Goal: Task Accomplishment & Management: Manage account settings

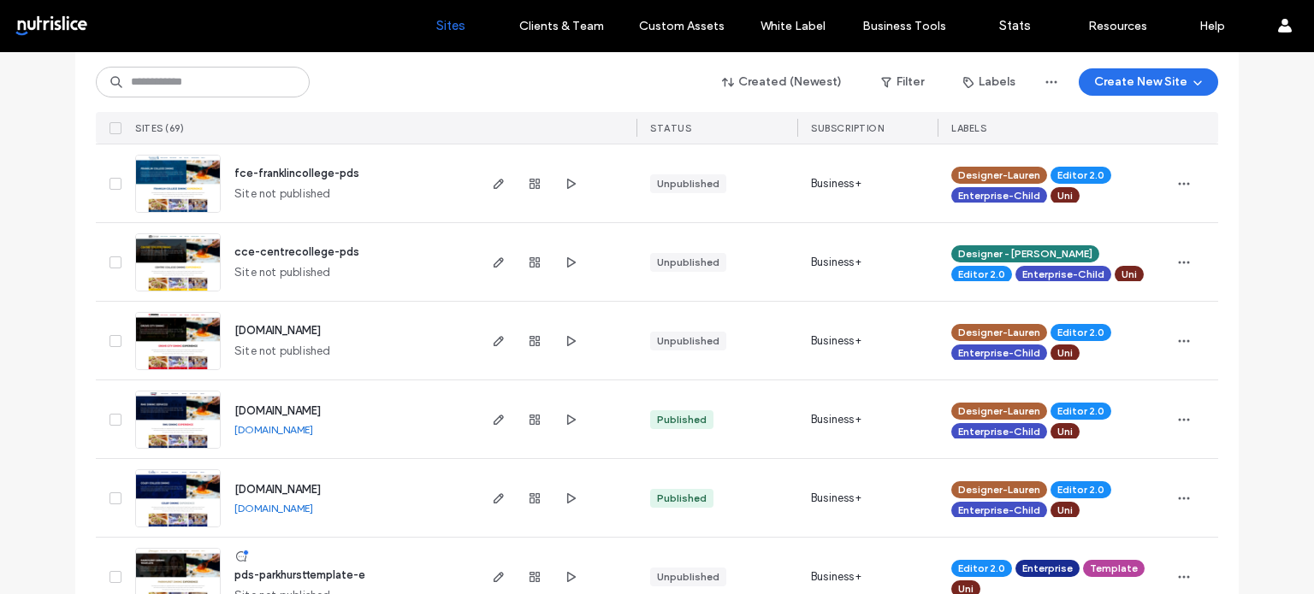
scroll to position [1454, 0]
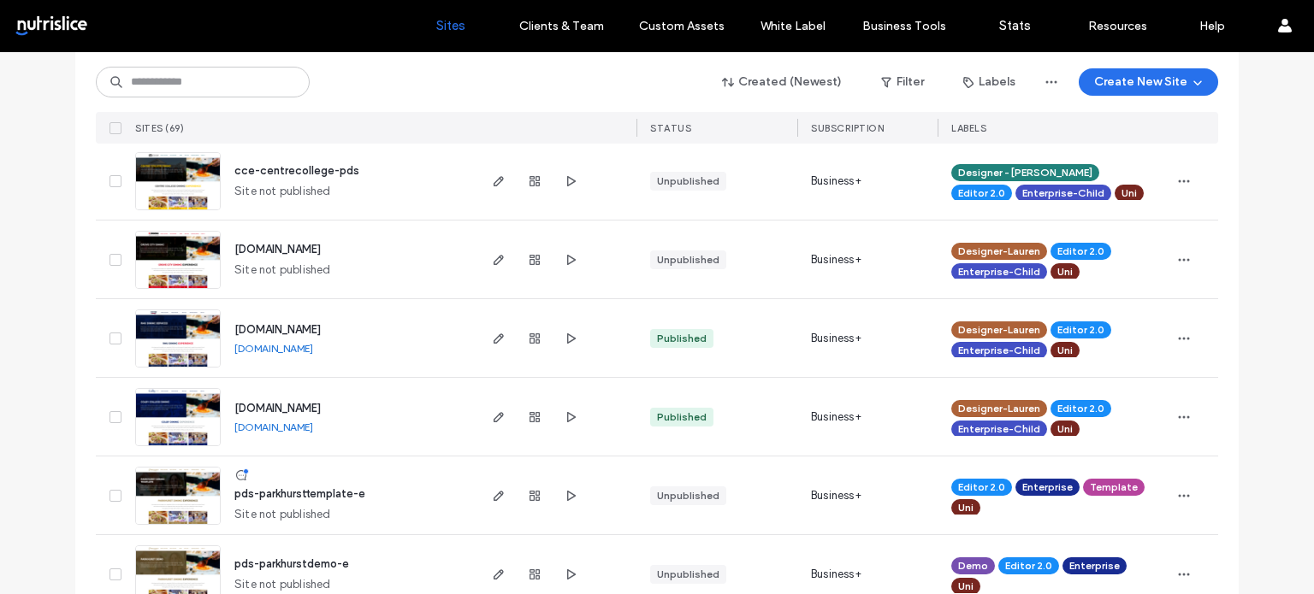
click at [321, 402] on span "[DOMAIN_NAME]" at bounding box center [277, 408] width 86 height 13
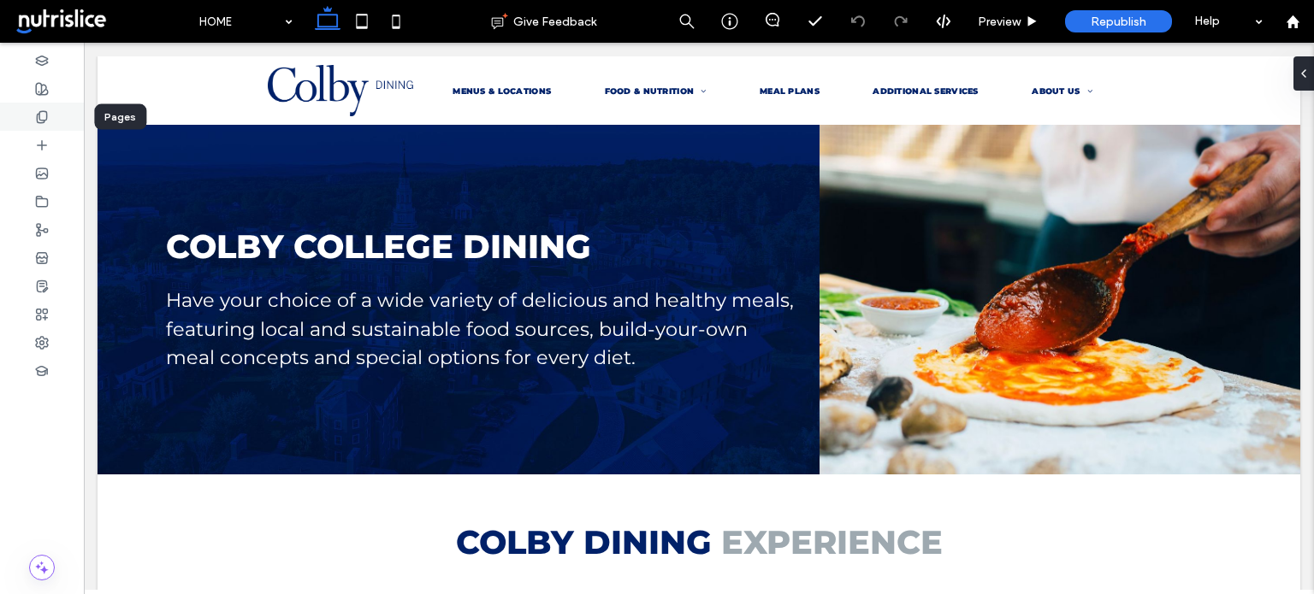
click at [37, 104] on div at bounding box center [42, 117] width 84 height 28
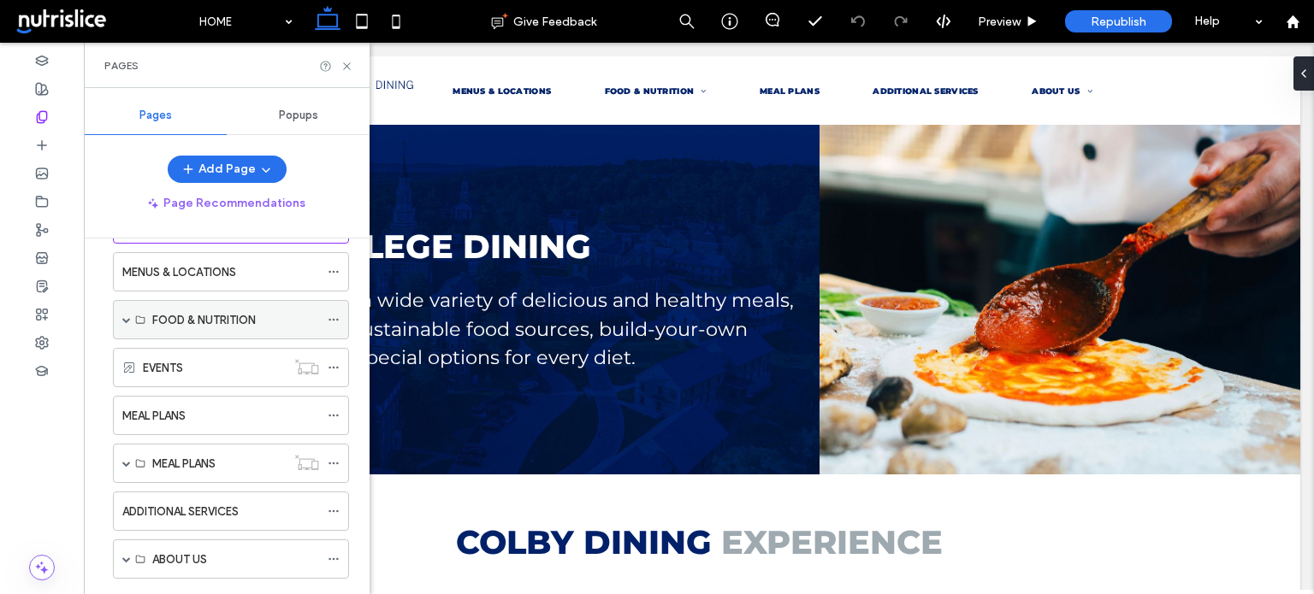
scroll to position [191, 0]
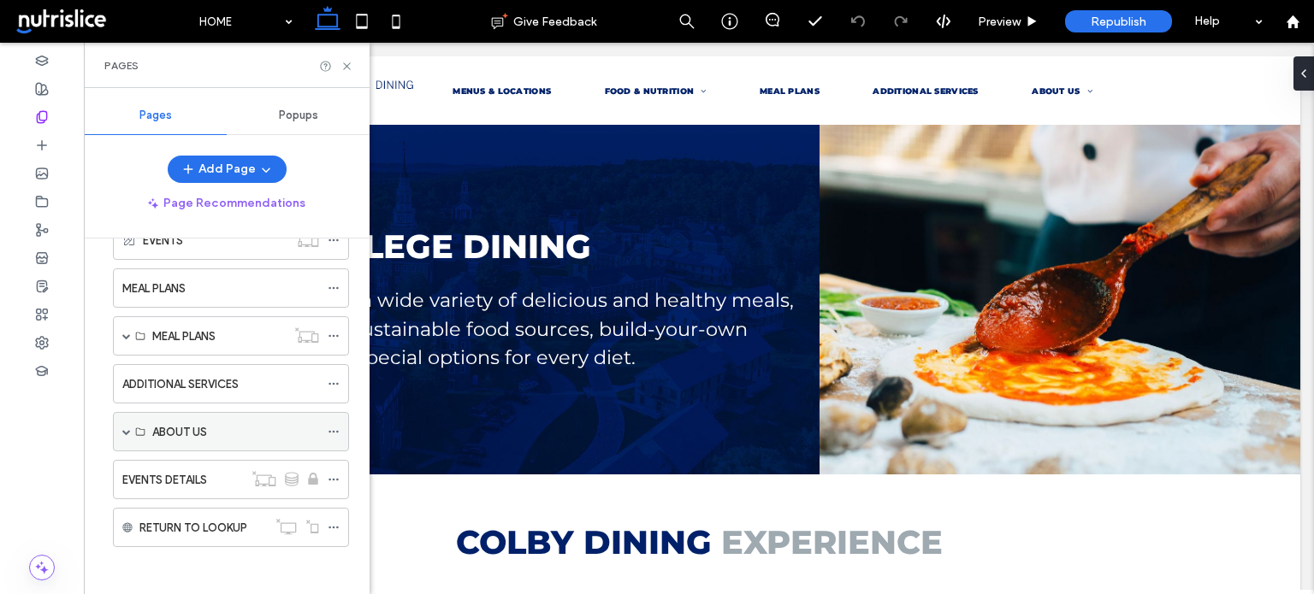
click at [122, 428] on span at bounding box center [126, 432] width 9 height 9
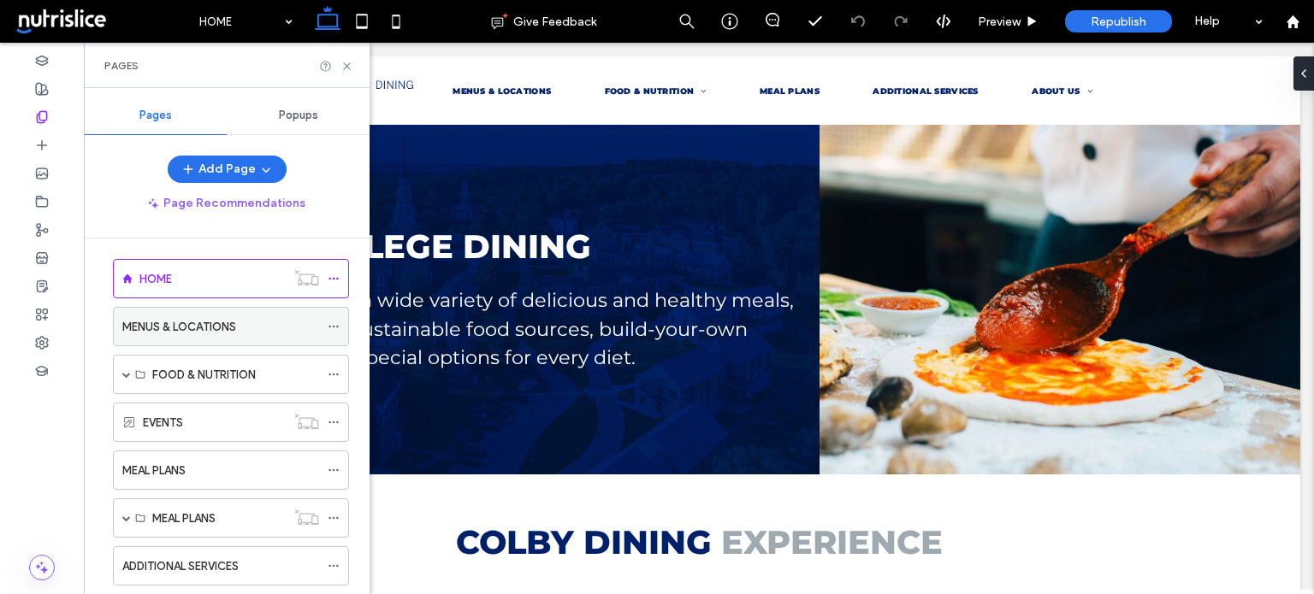
scroll to position [0, 0]
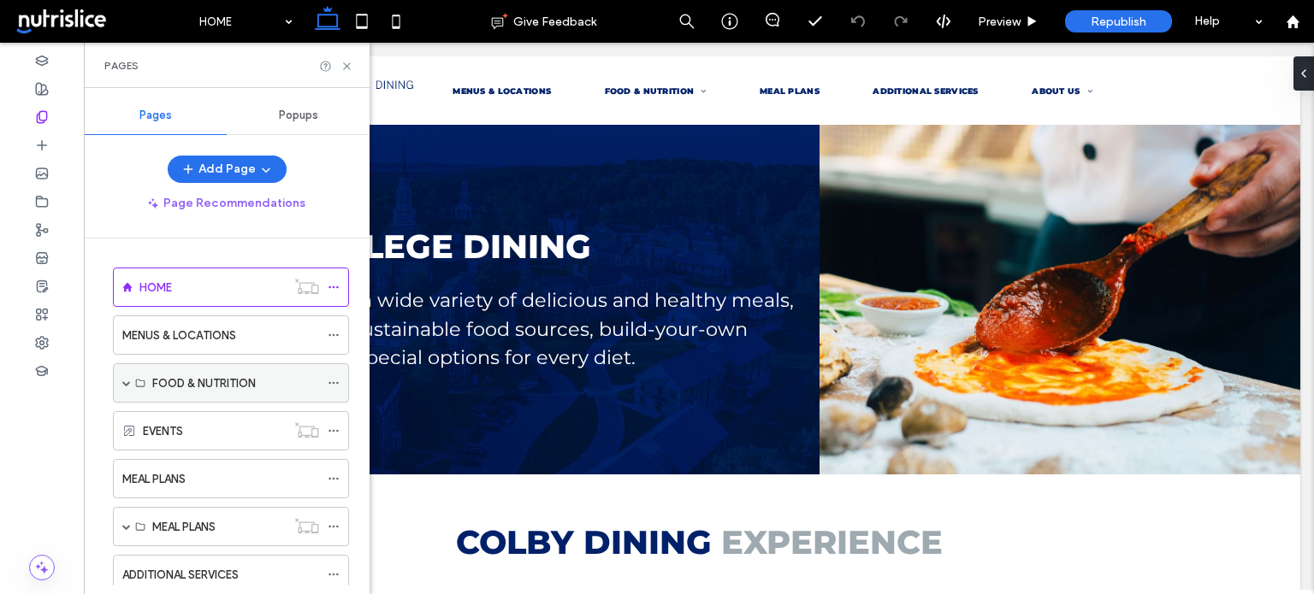
click at [126, 379] on span at bounding box center [126, 383] width 9 height 9
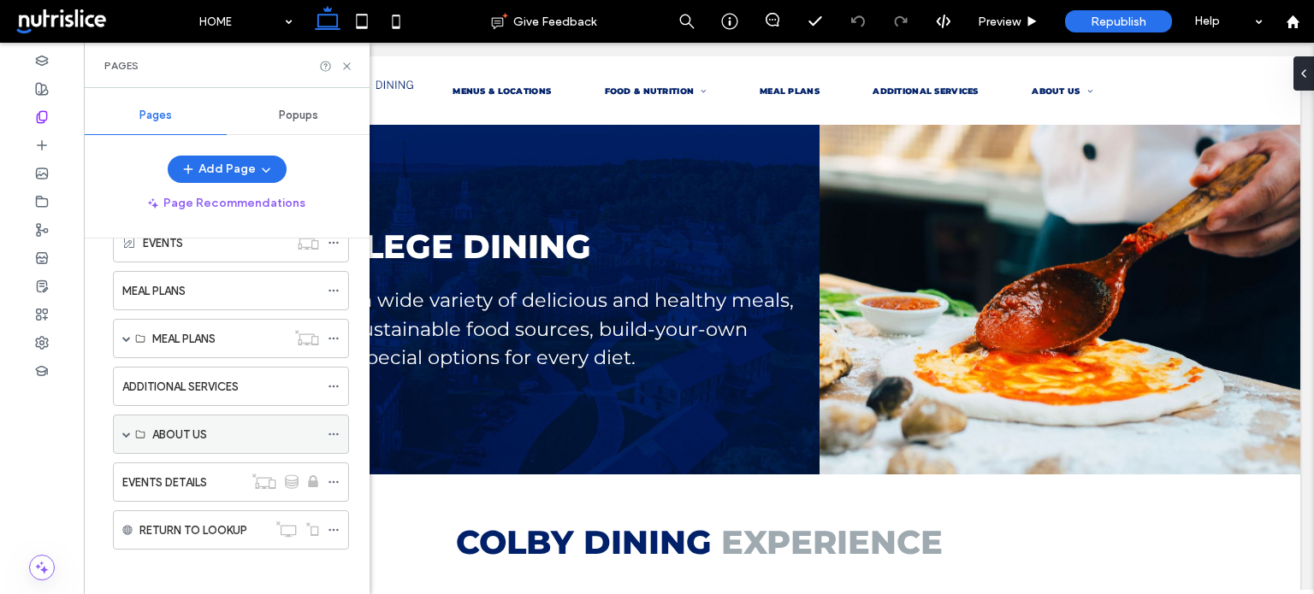
scroll to position [386, 0]
click at [246, 427] on div "ABOUT US" at bounding box center [235, 434] width 167 height 18
click at [122, 429] on span at bounding box center [126, 433] width 9 height 9
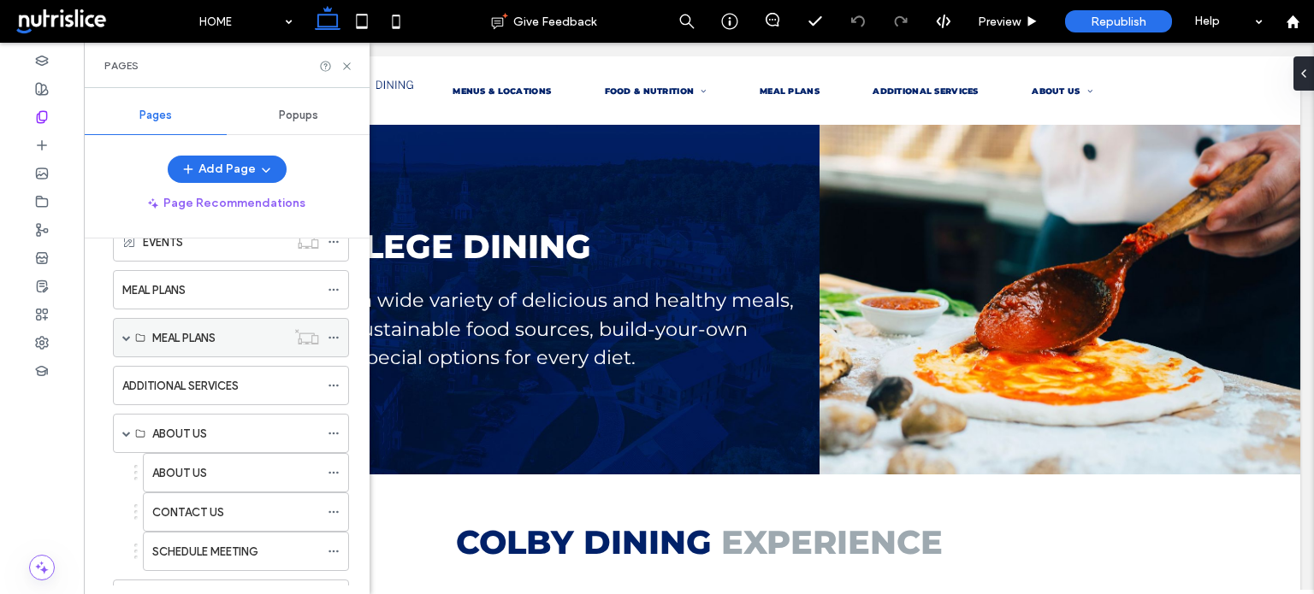
click at [125, 335] on span at bounding box center [126, 338] width 9 height 9
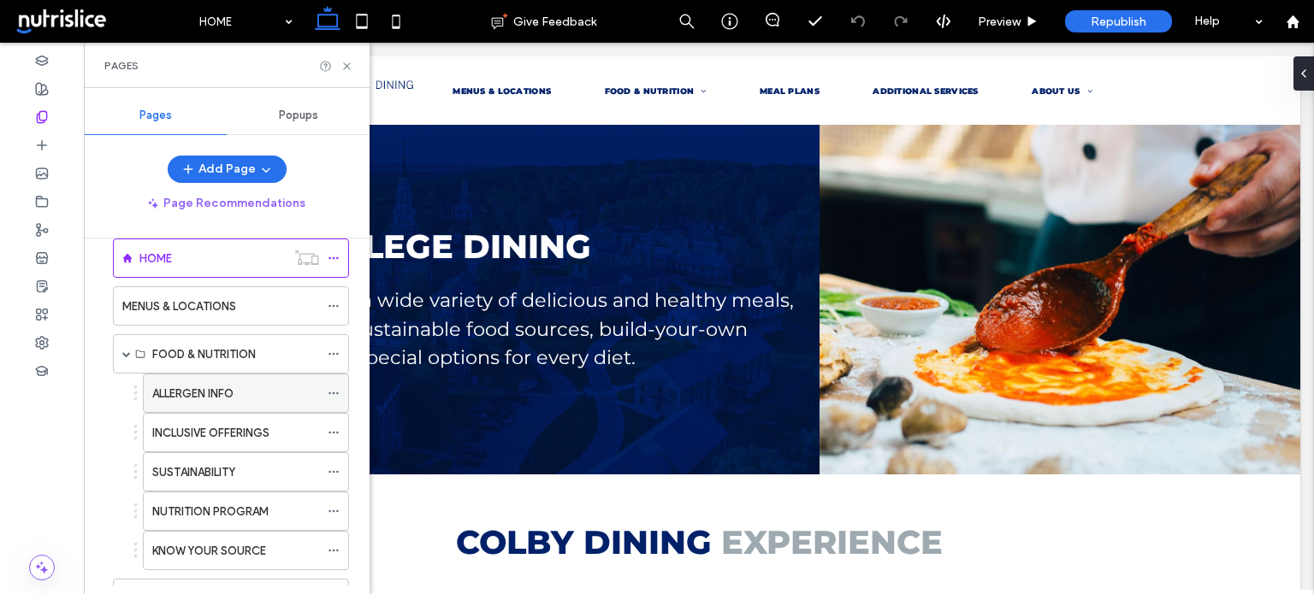
scroll to position [0, 0]
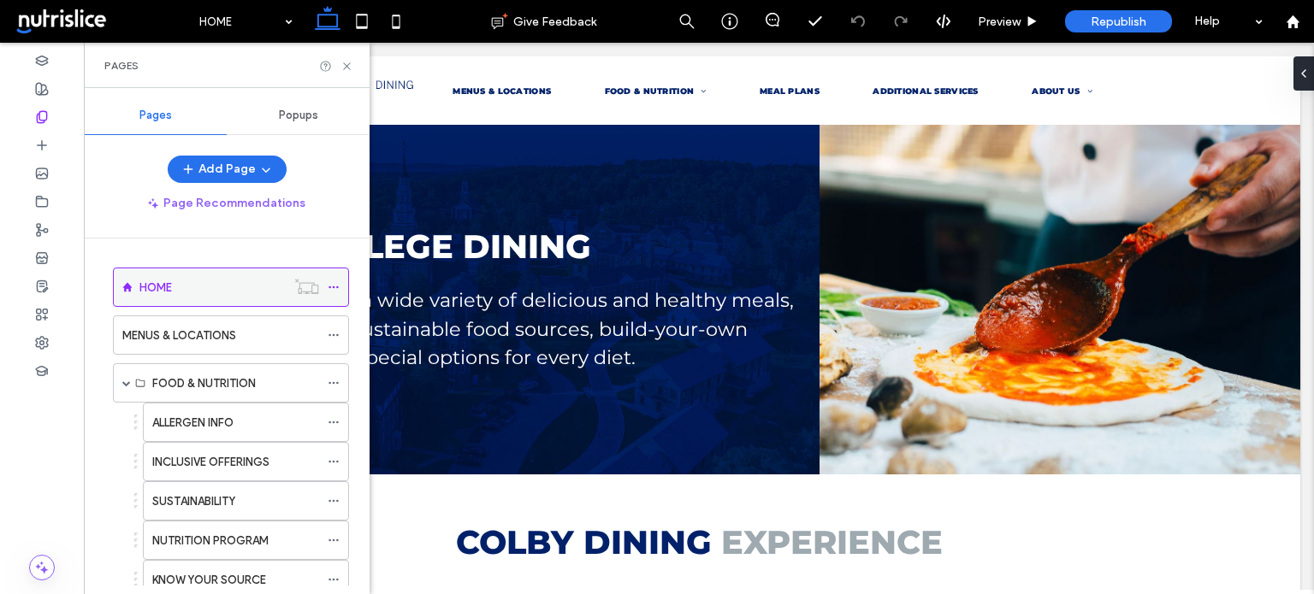
click at [233, 288] on div "HOME" at bounding box center [212, 288] width 146 height 18
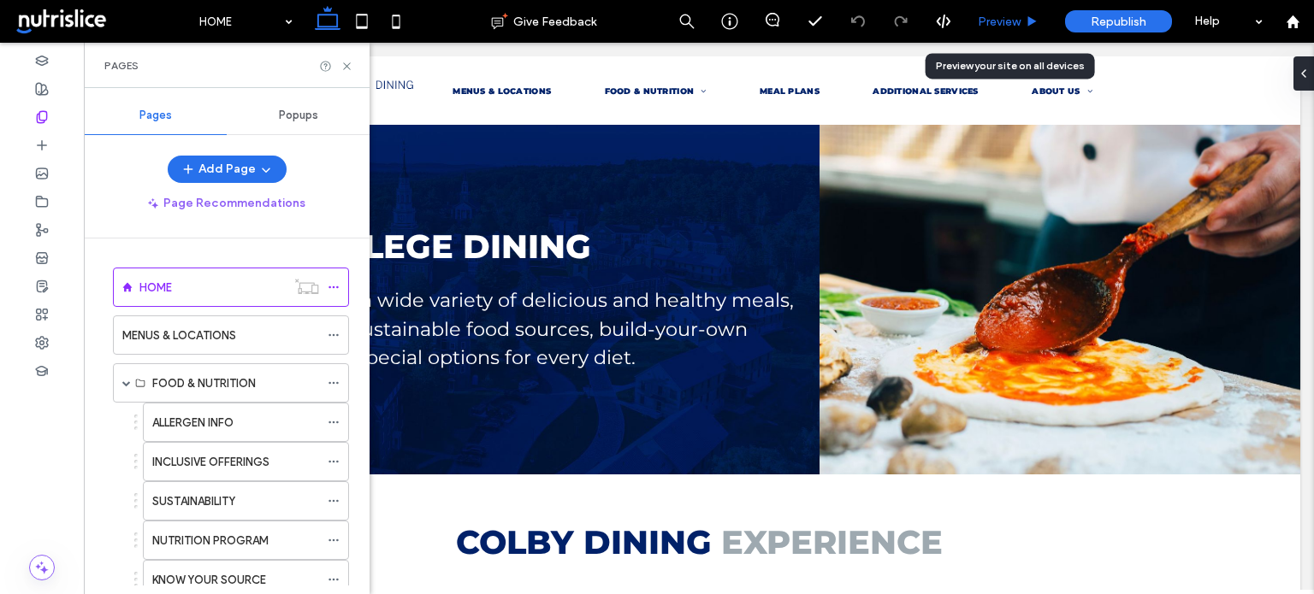
click at [1020, 30] on div "Preview" at bounding box center [1008, 21] width 87 height 43
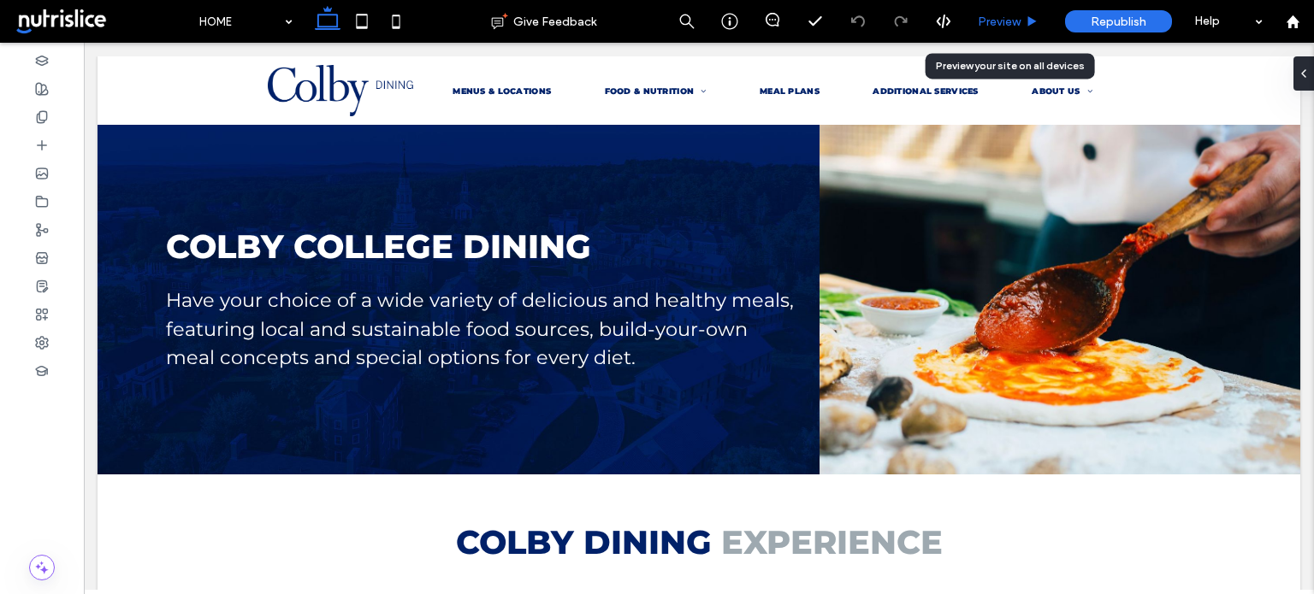
click at [996, 16] on span "Preview" at bounding box center [999, 22] width 43 height 15
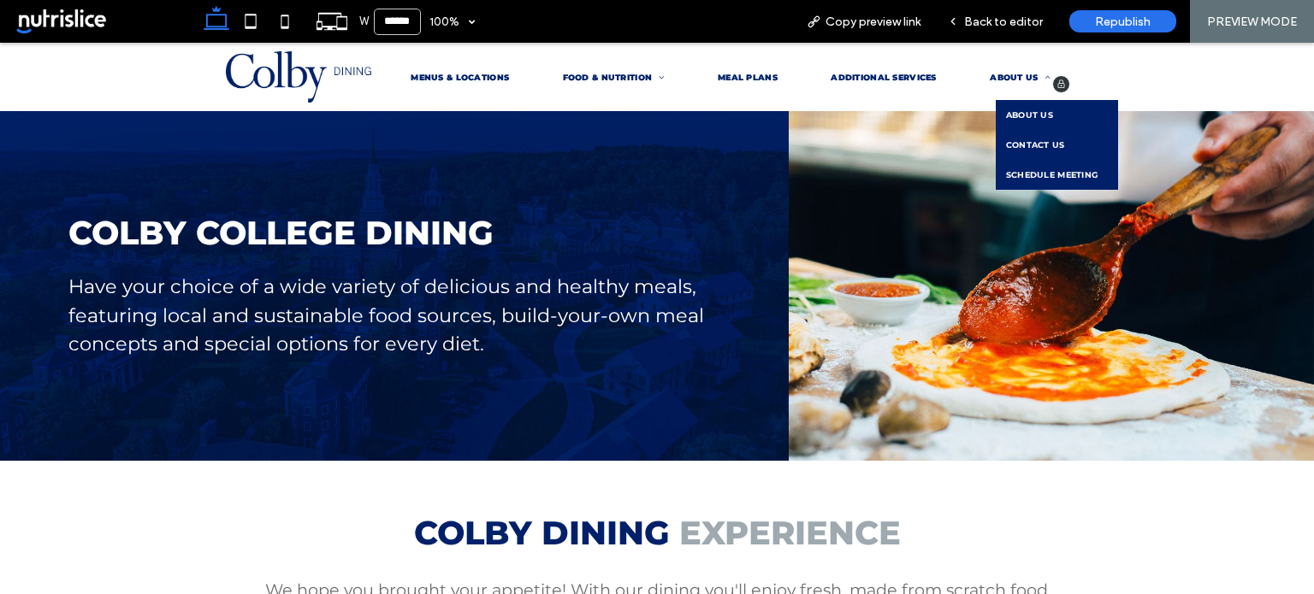
click at [1037, 110] on span "ABOUT US" at bounding box center [1029, 114] width 47 height 9
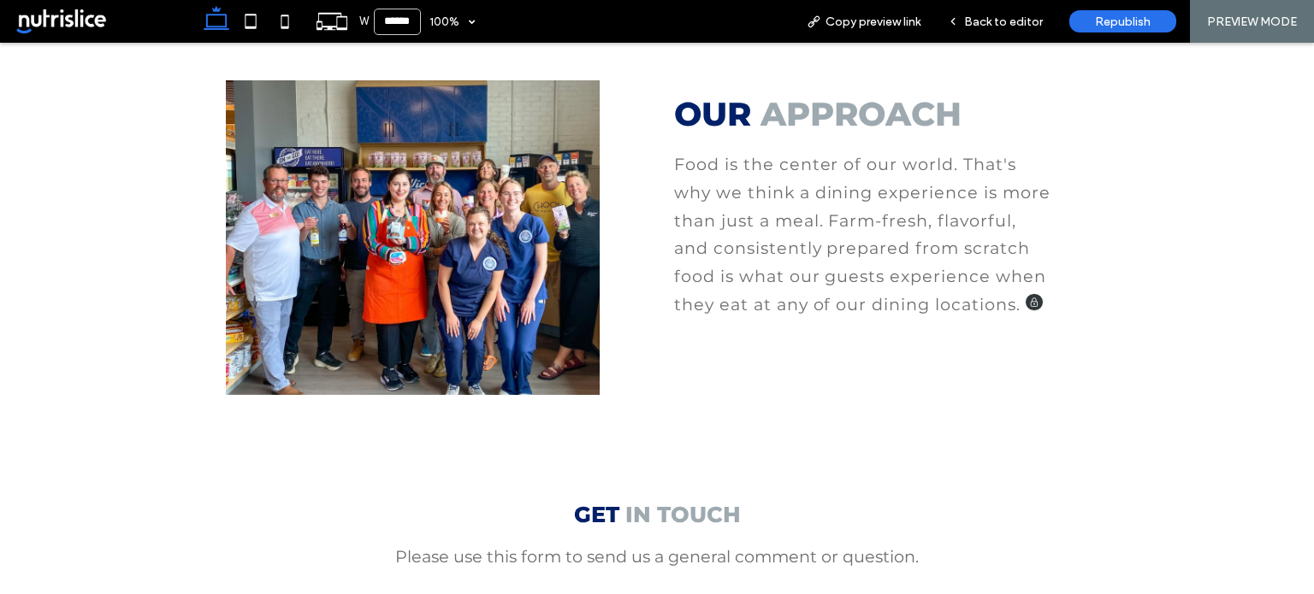
scroll to position [133, 0]
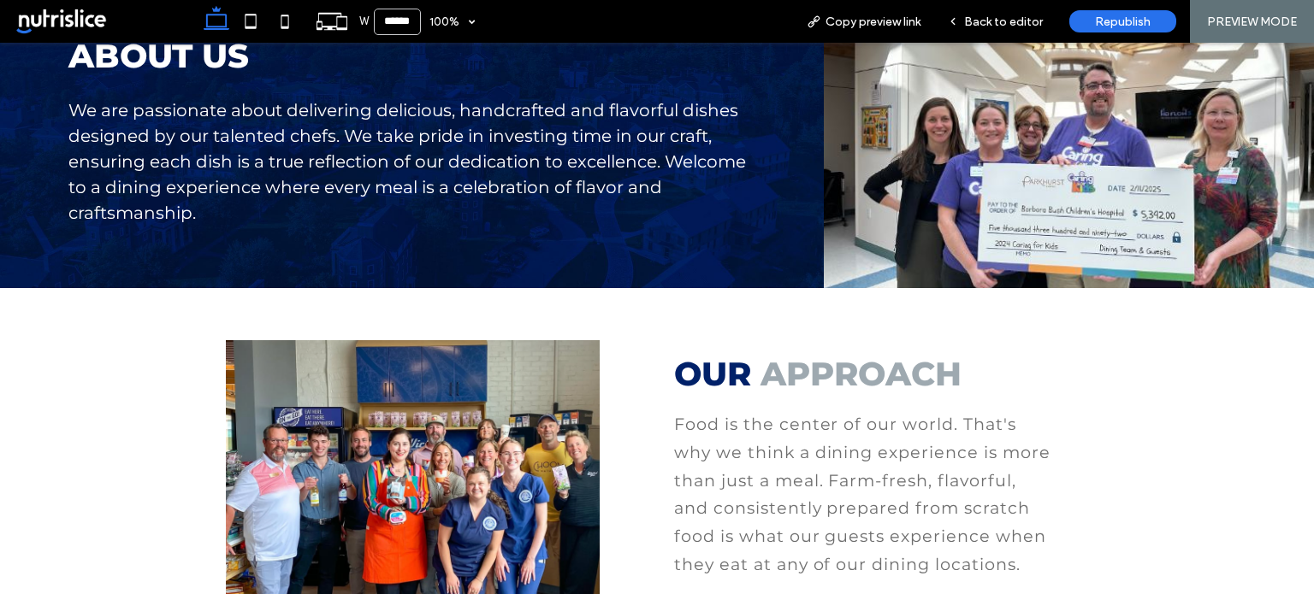
click at [62, 21] on span at bounding box center [101, 21] width 177 height 34
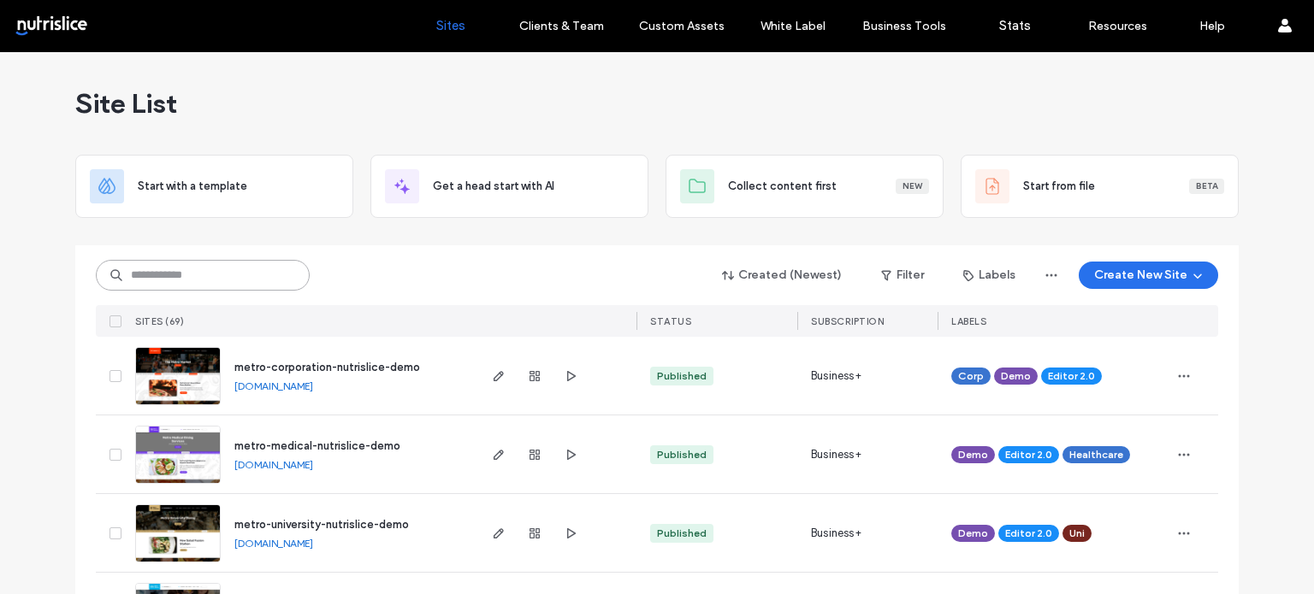
click at [225, 270] on input at bounding box center [203, 275] width 214 height 31
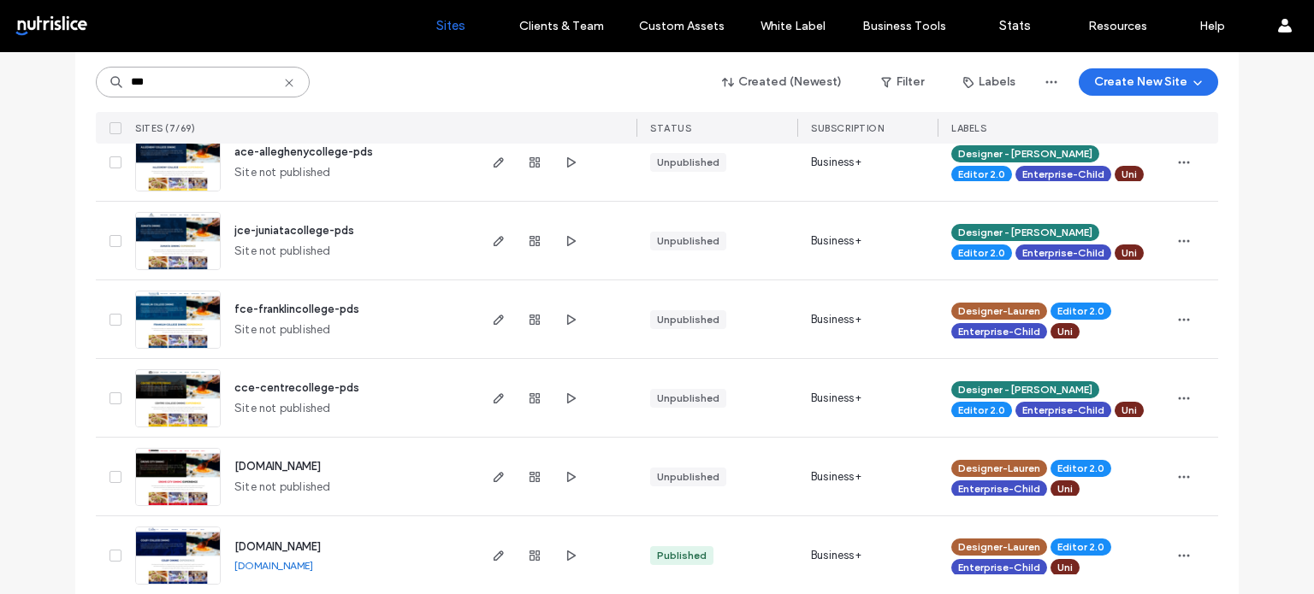
scroll to position [313, 0]
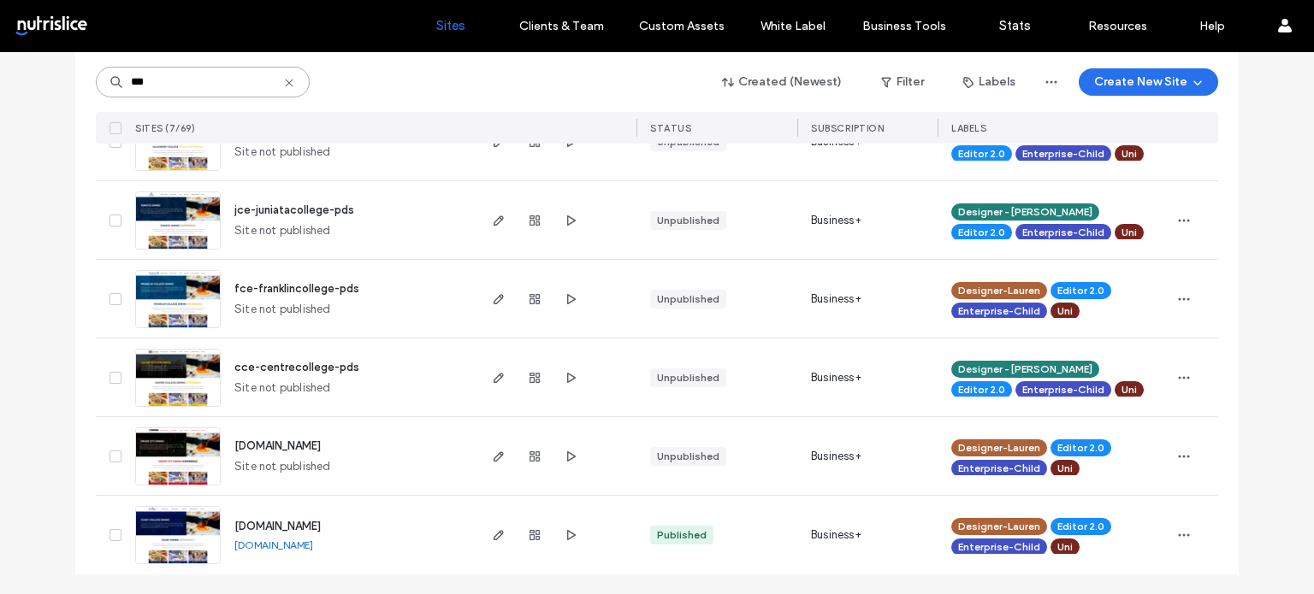
type input "***"
click at [297, 524] on span "colbydining.nutrislice.com" at bounding box center [277, 526] width 86 height 13
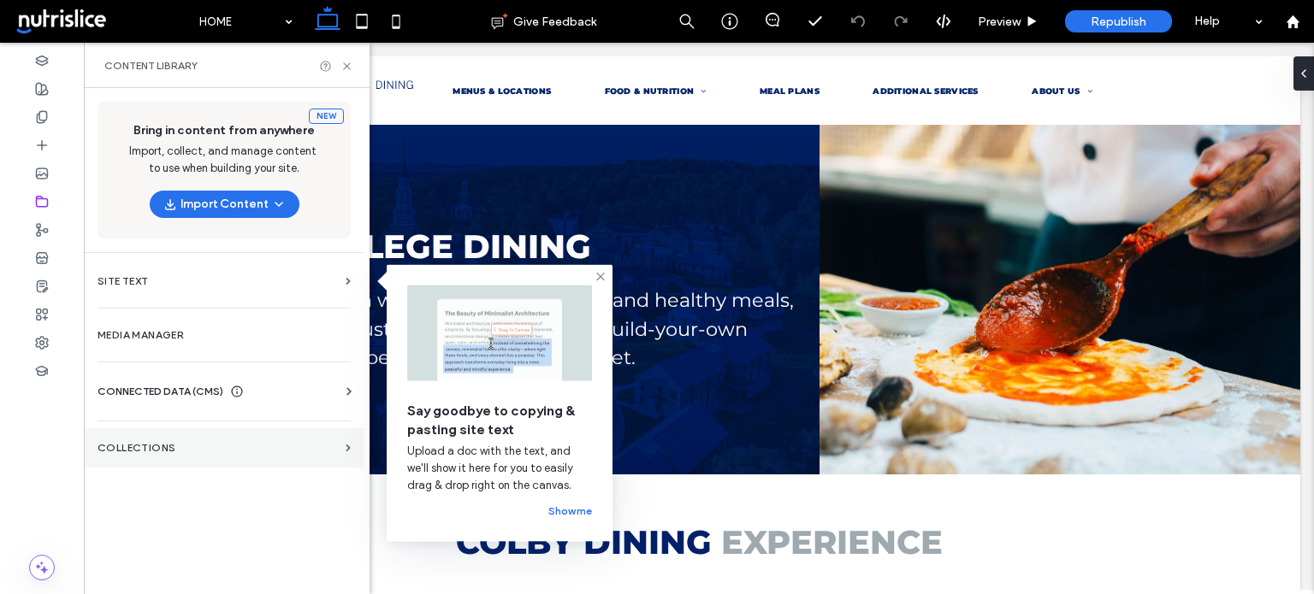
click at [278, 447] on label "Collections" at bounding box center [218, 448] width 241 height 12
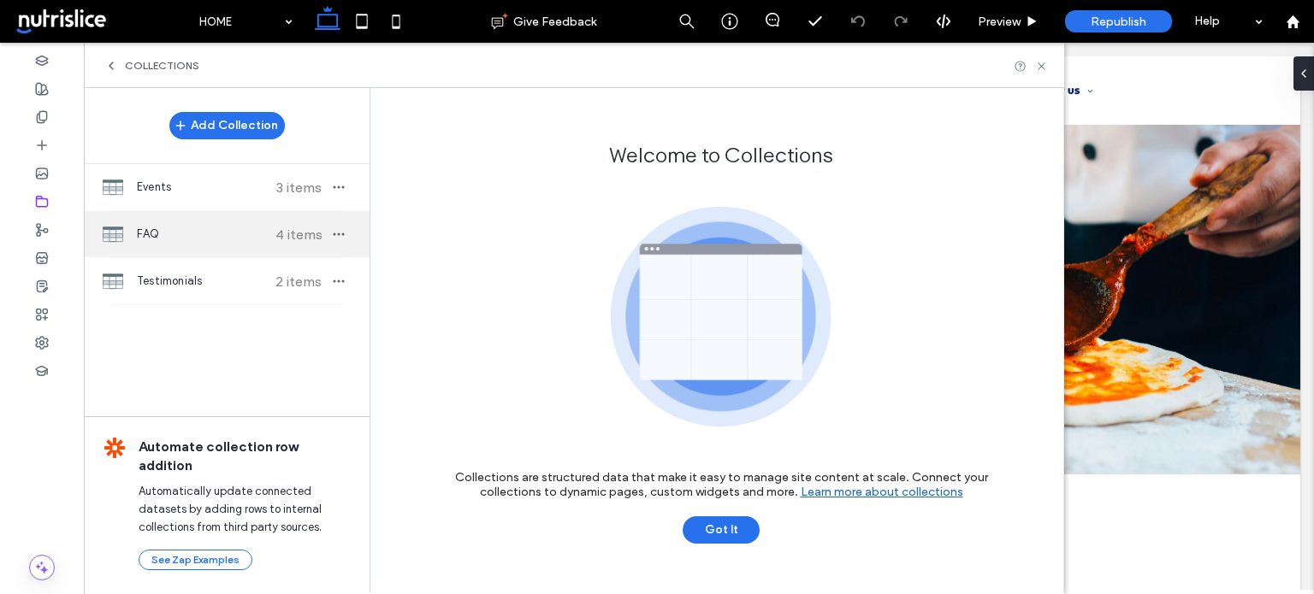
click at [192, 234] on span "FAQ" at bounding box center [200, 234] width 127 height 17
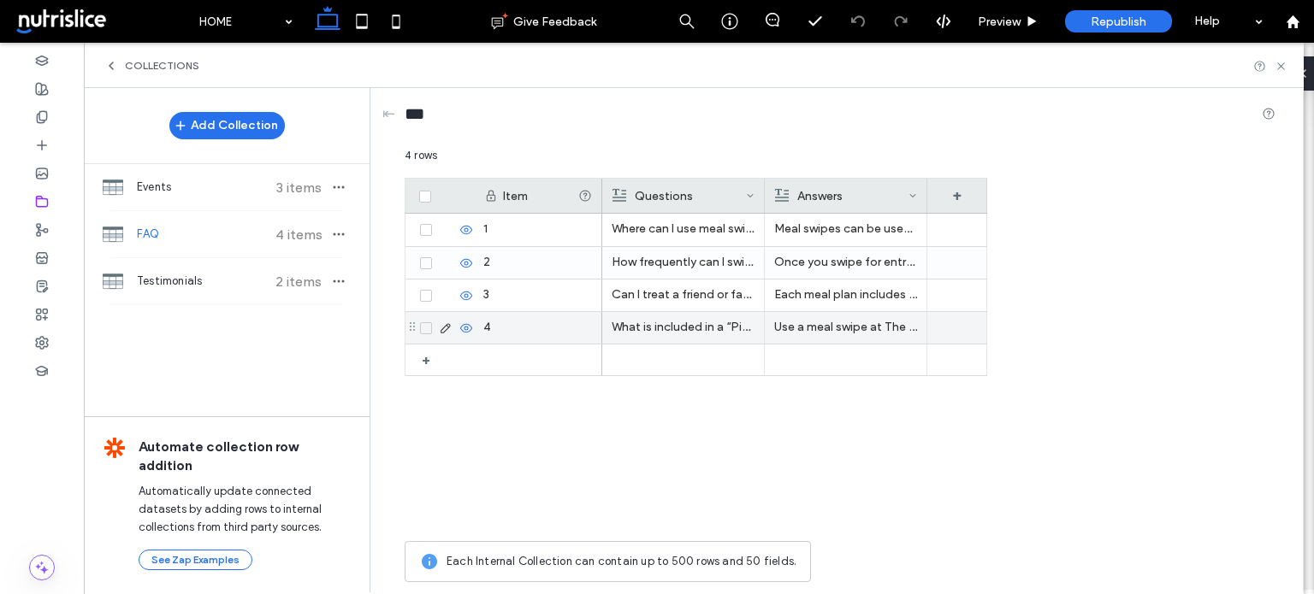
click at [444, 326] on use at bounding box center [444, 327] width 9 height 9
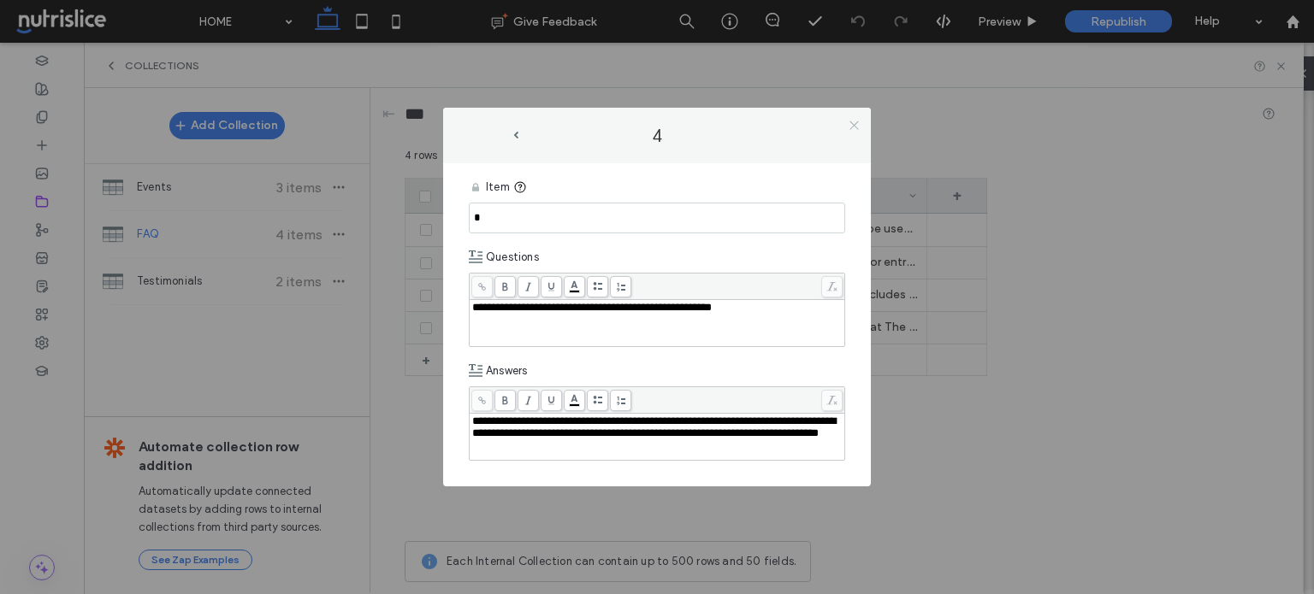
click at [858, 121] on icon at bounding box center [854, 125] width 13 height 13
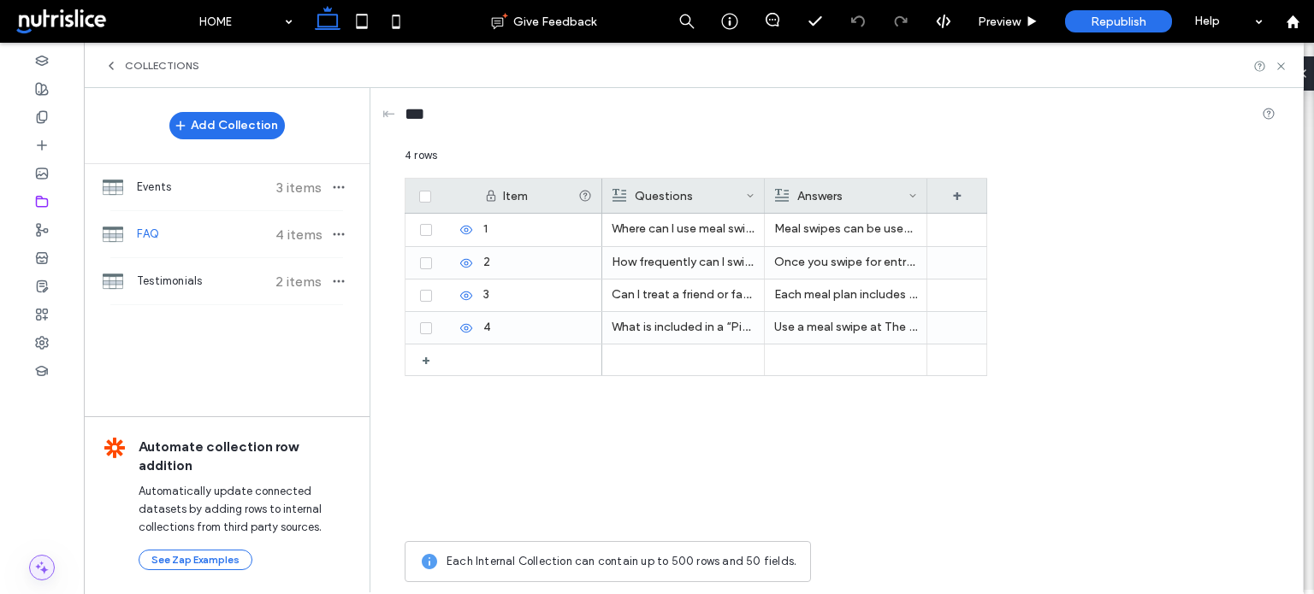
click at [45, 574] on icon at bounding box center [41, 567] width 17 height 17
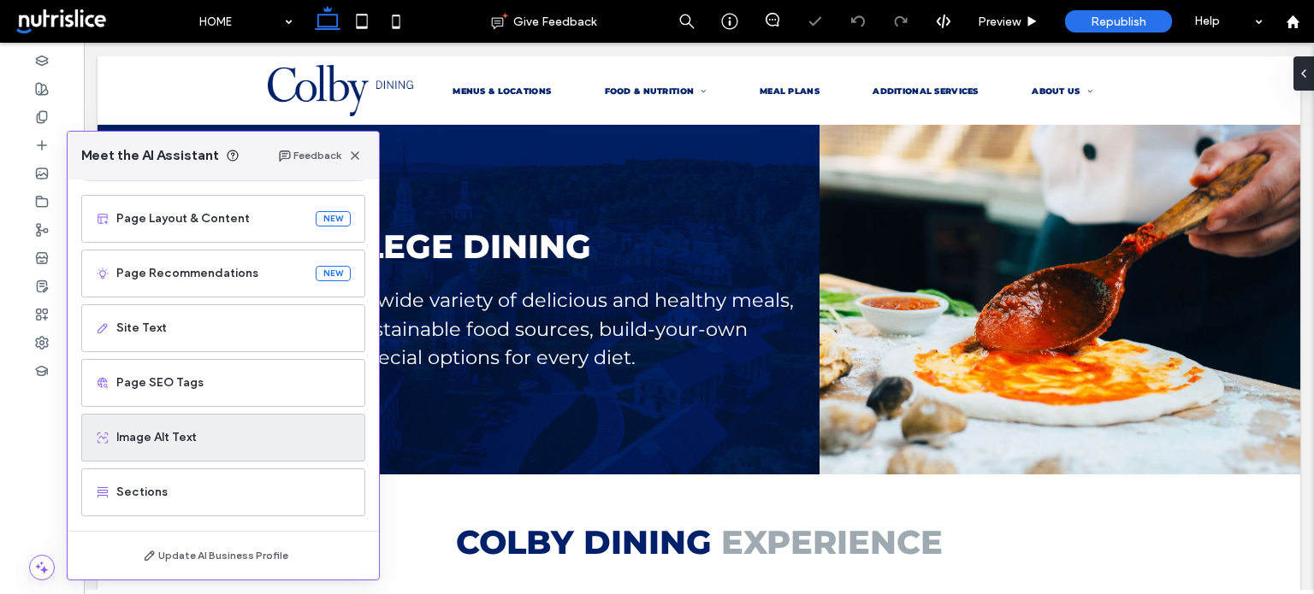
scroll to position [109, 0]
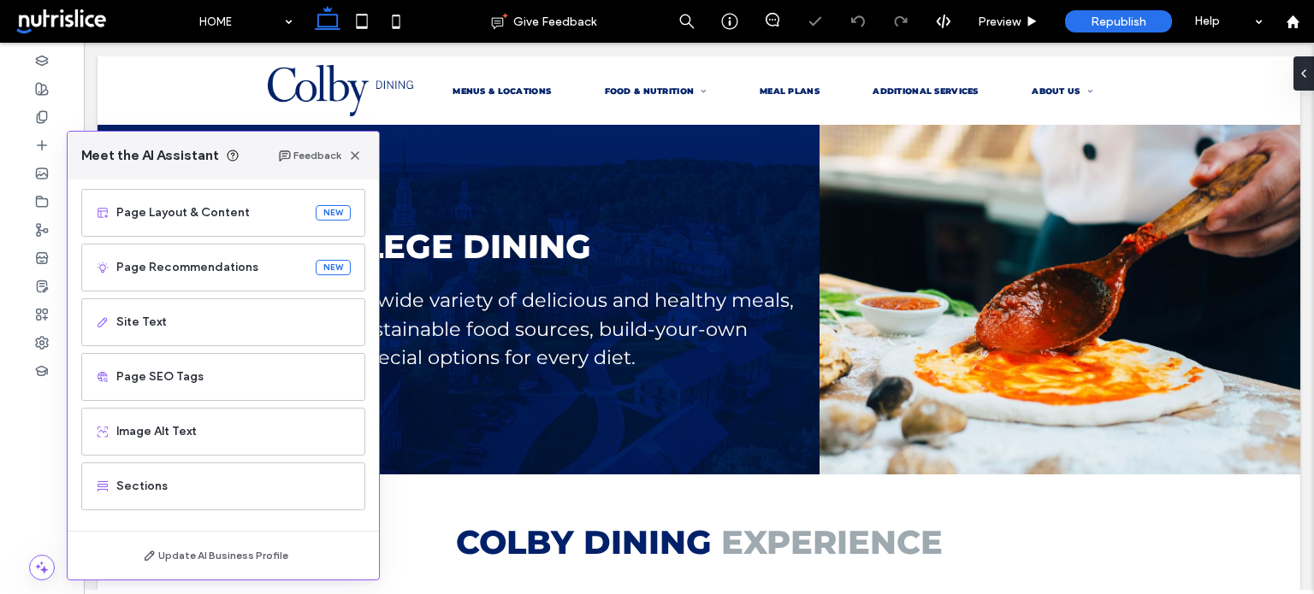
click at [27, 517] on div at bounding box center [42, 319] width 84 height 552
click at [44, 570] on use at bounding box center [42, 568] width 13 height 13
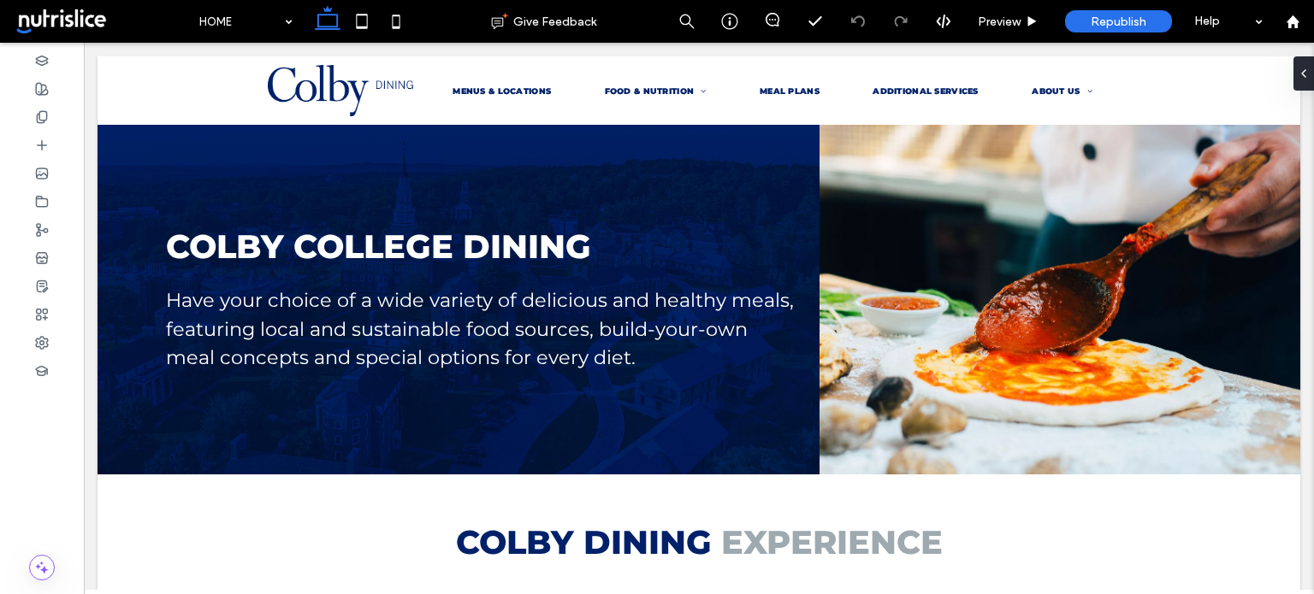
click at [45, 22] on span at bounding box center [101, 21] width 177 height 34
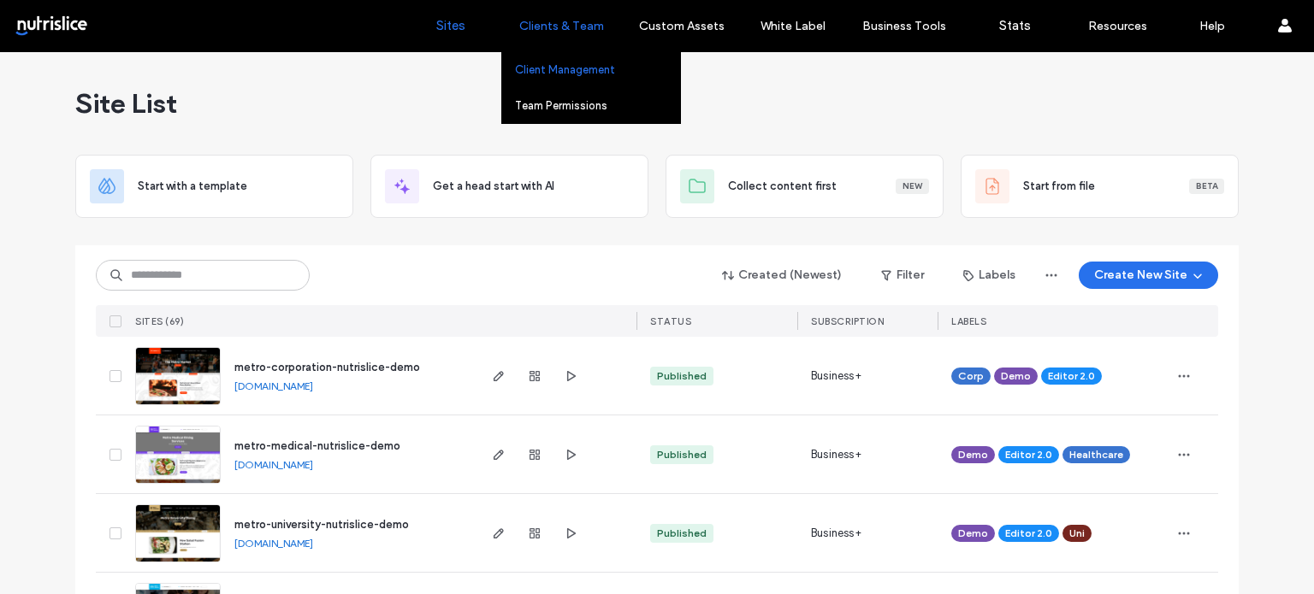
click at [545, 78] on link "Client Management" at bounding box center [597, 69] width 165 height 35
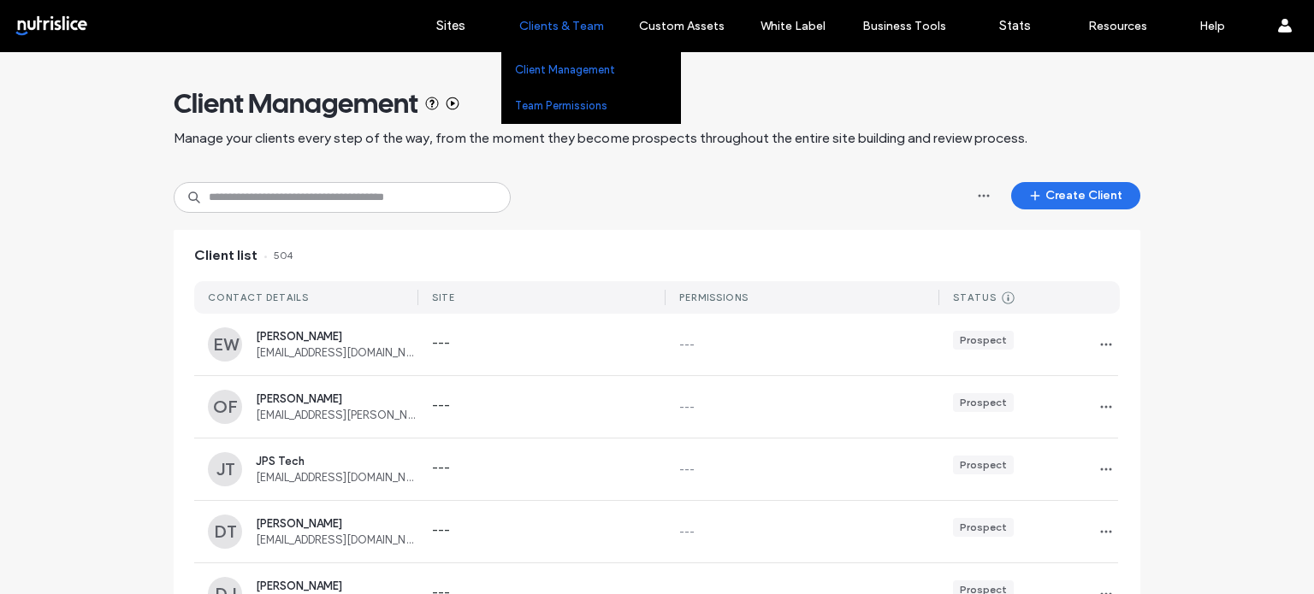
click at [558, 109] on label "Team Permissions" at bounding box center [561, 105] width 92 height 13
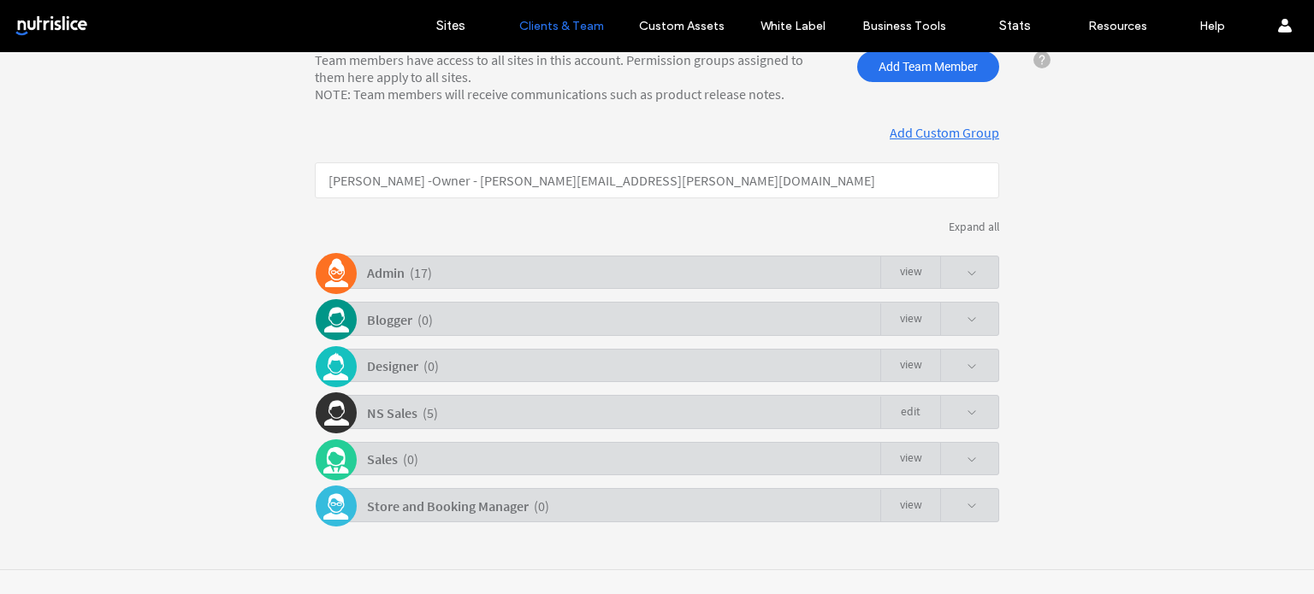
scroll to position [257, 0]
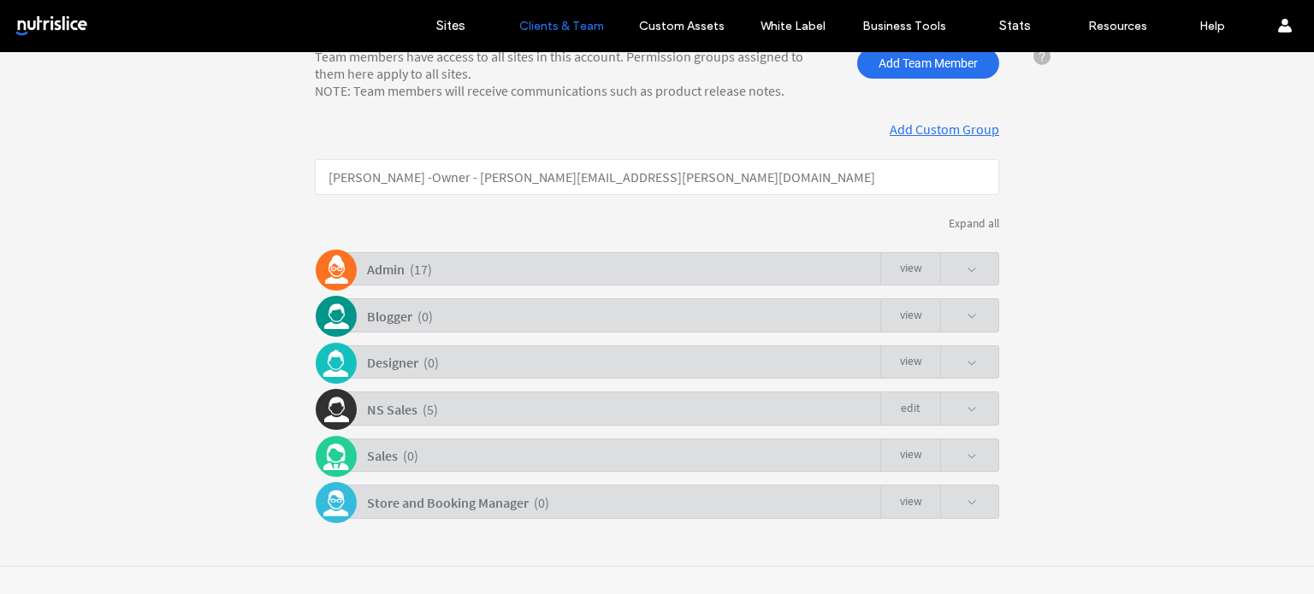
click at [967, 267] on span at bounding box center [971, 270] width 10 height 10
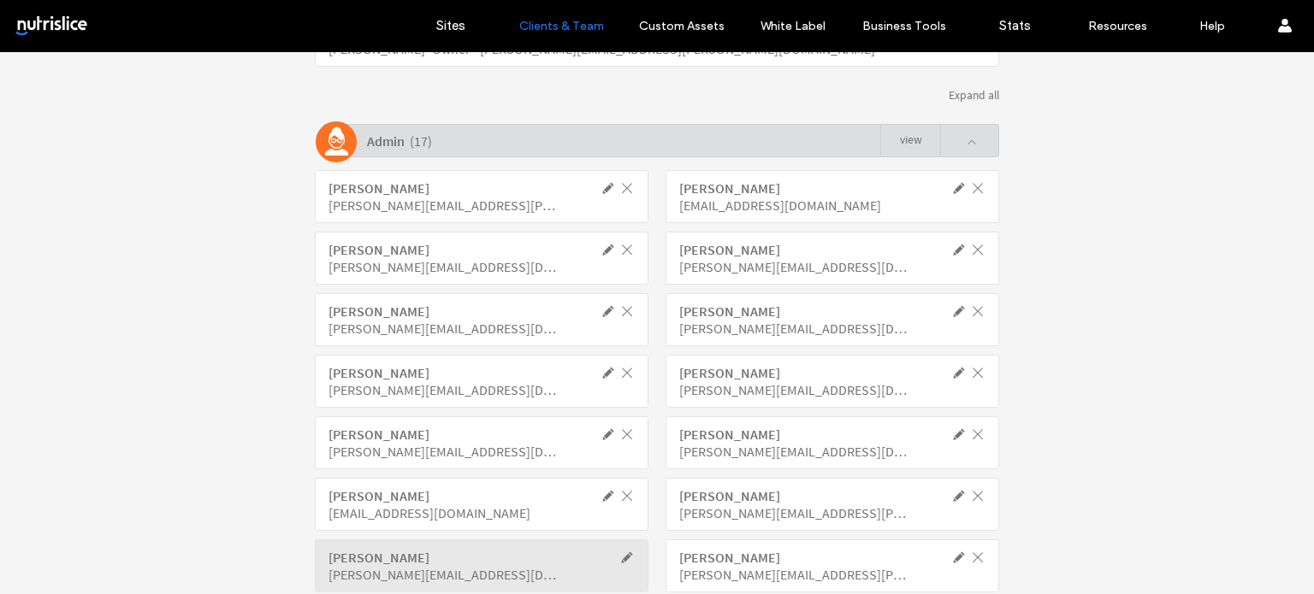
scroll to position [171, 0]
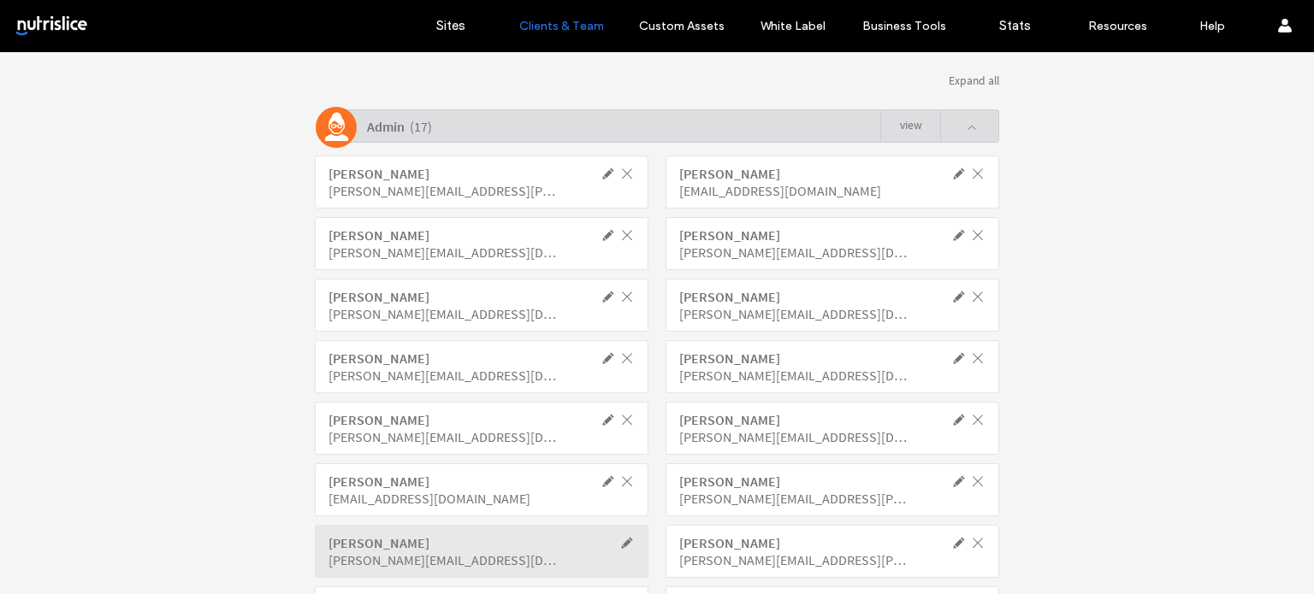
scroll to position [0, 0]
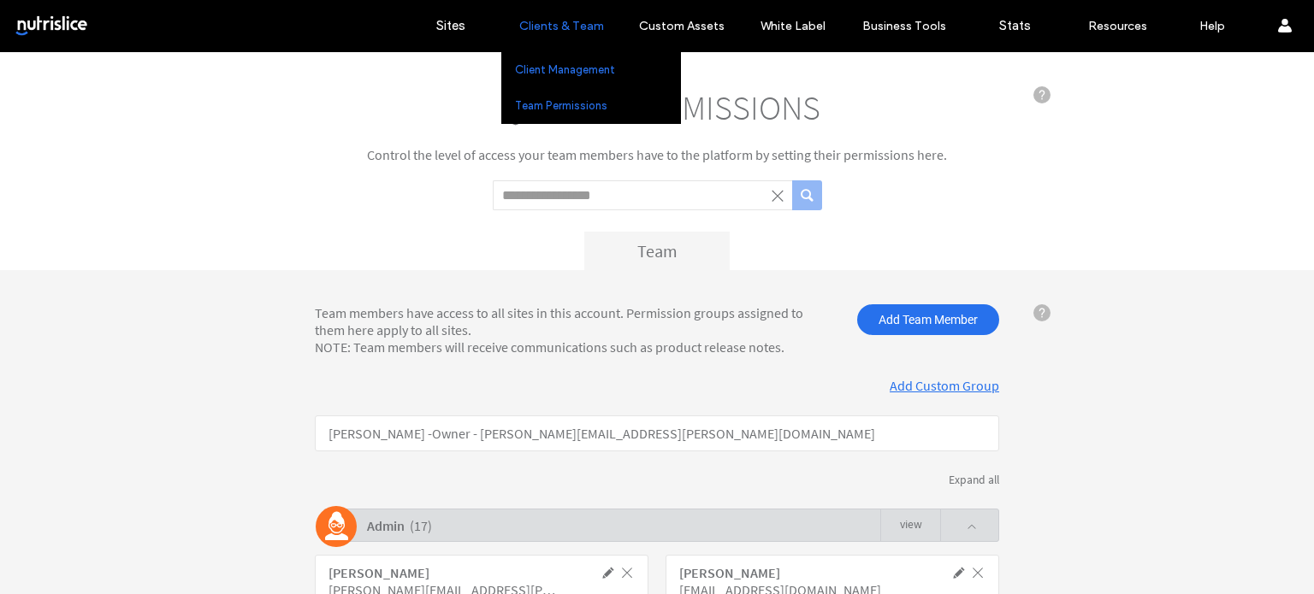
click at [534, 68] on label "Client Management" at bounding box center [565, 69] width 100 height 13
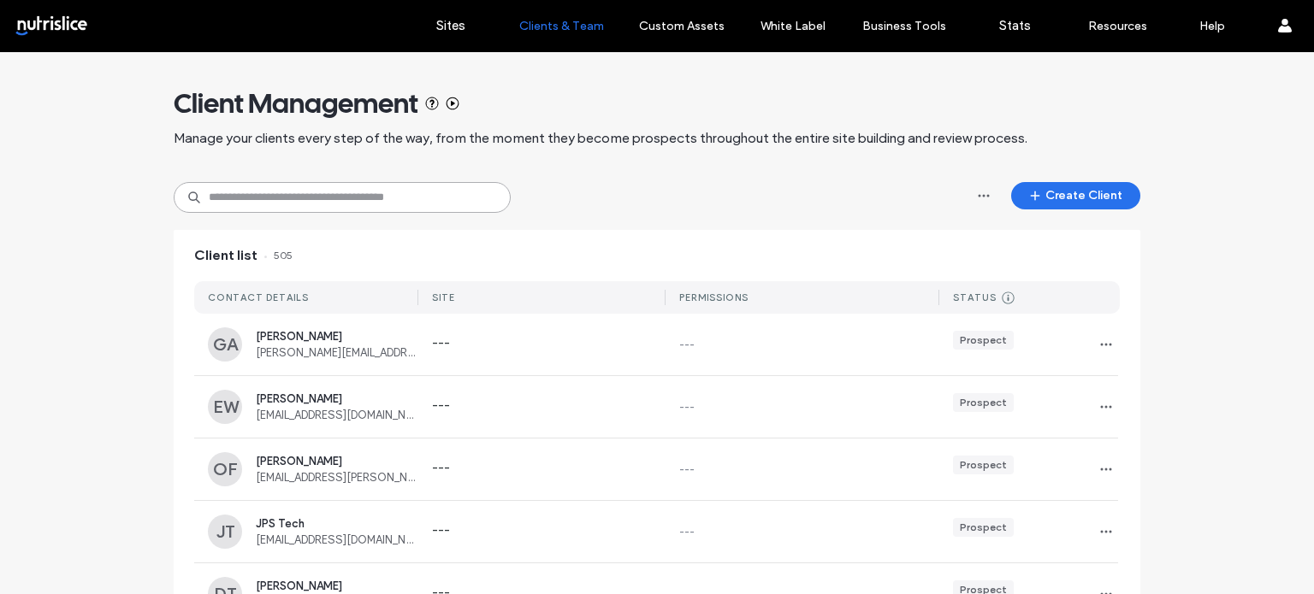
click at [307, 200] on input at bounding box center [342, 197] width 337 height 31
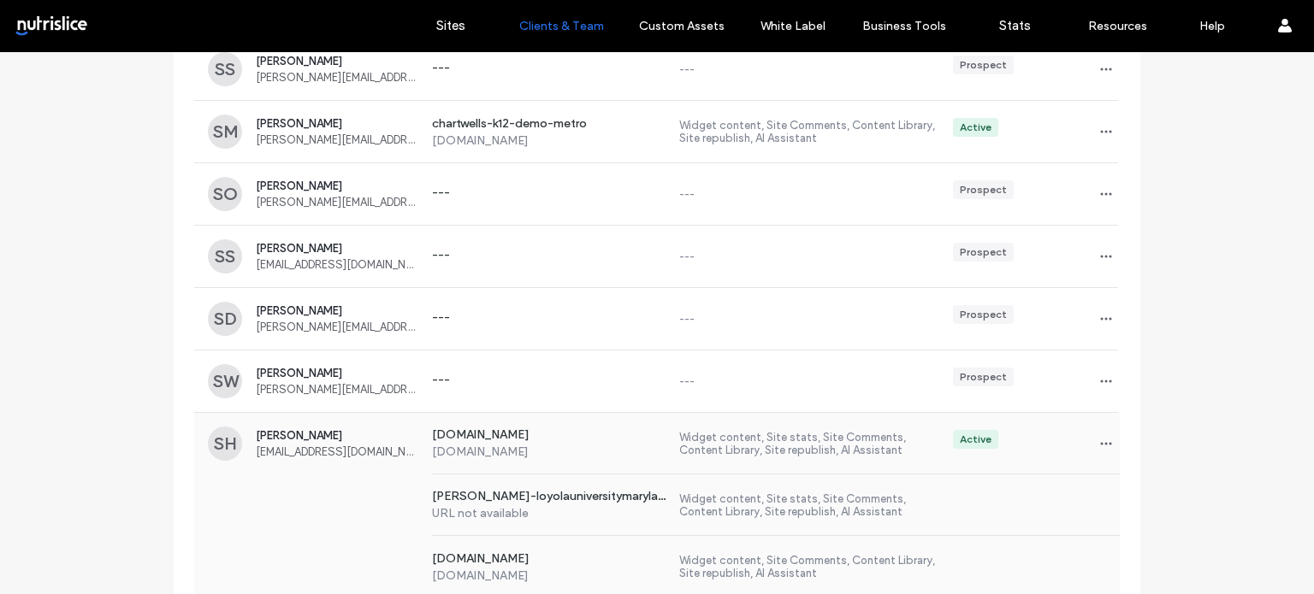
scroll to position [294, 0]
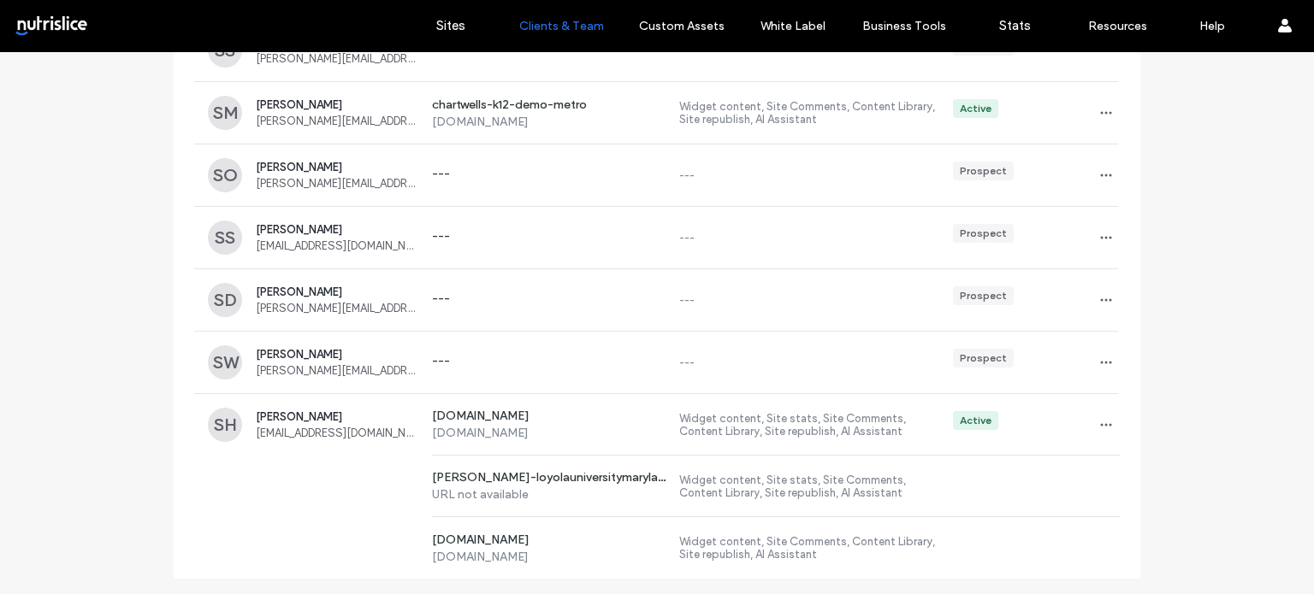
type input "*****"
click at [387, 446] on div "SH [PERSON_NAME] [EMAIL_ADDRESS][DOMAIN_NAME] [DOMAIN_NAME] [DOMAIN_NAME] Widge…" at bounding box center [656, 425] width 925 height 62
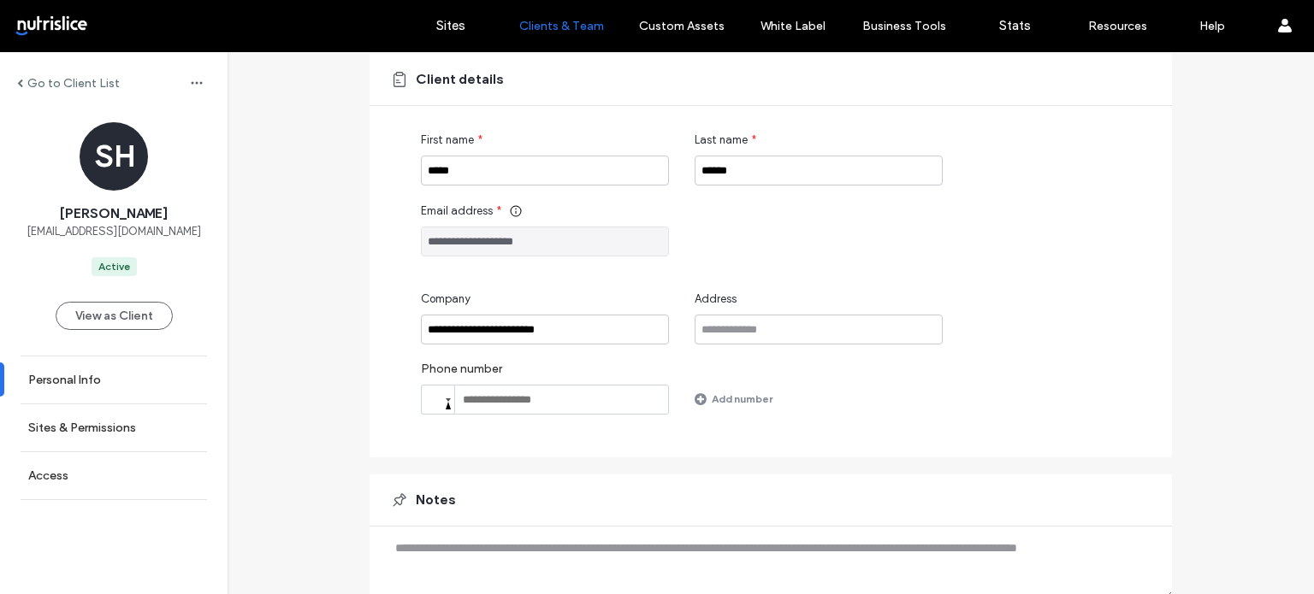
scroll to position [171, 0]
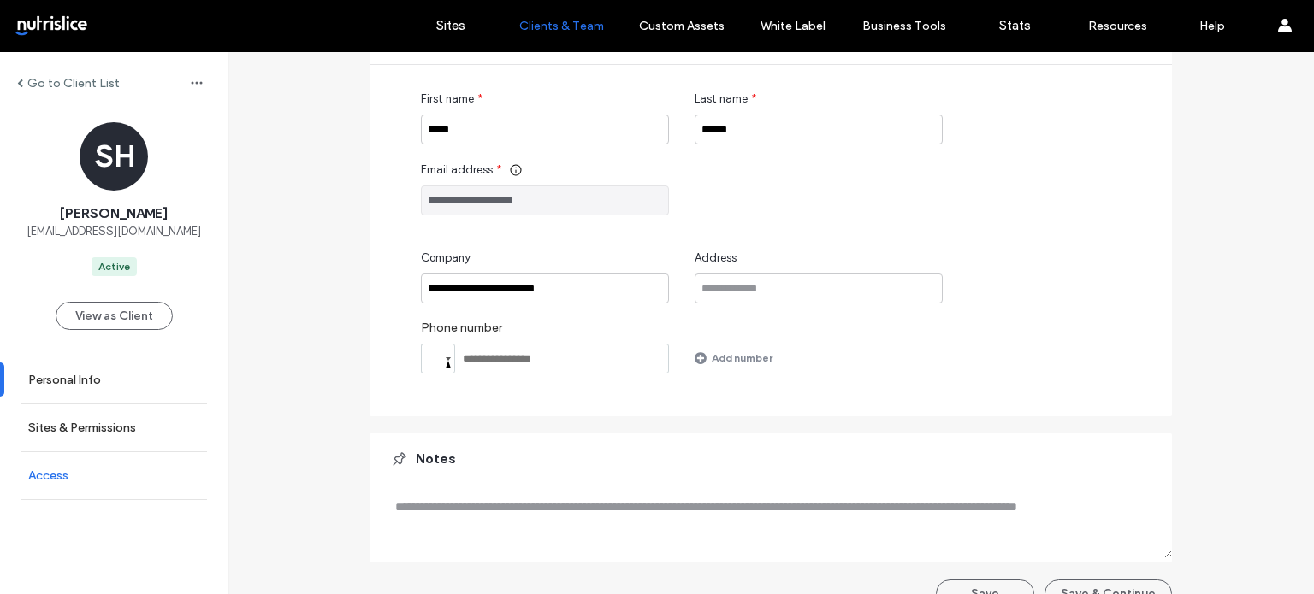
click at [72, 469] on link "Access" at bounding box center [114, 475] width 228 height 47
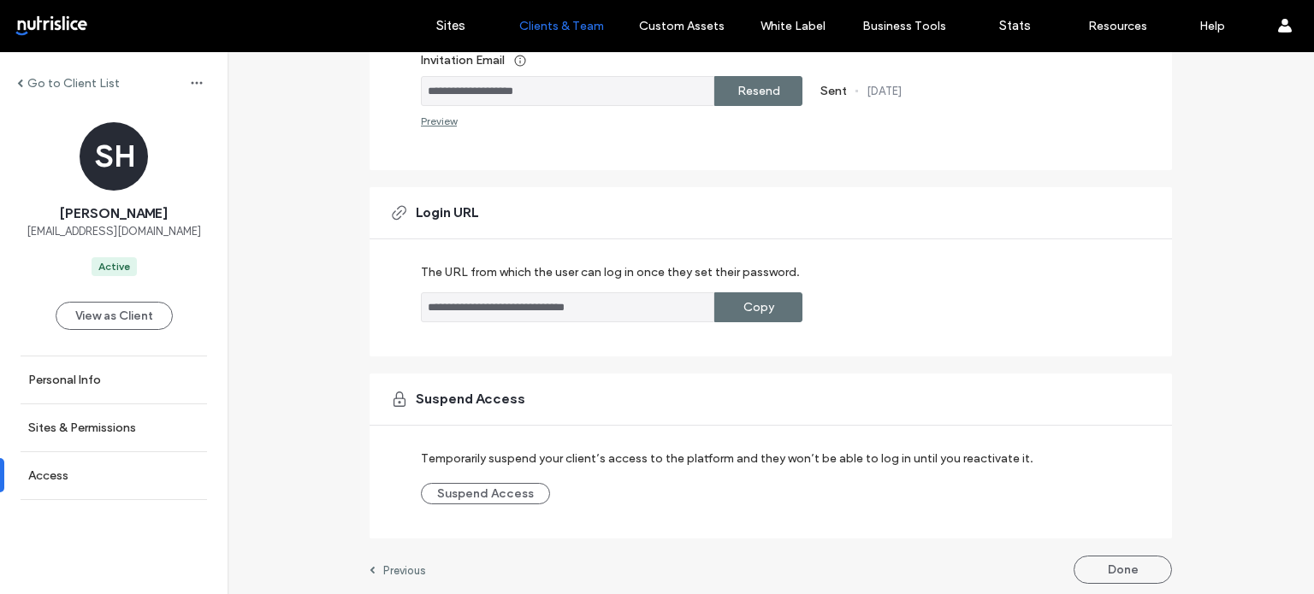
scroll to position [382, 0]
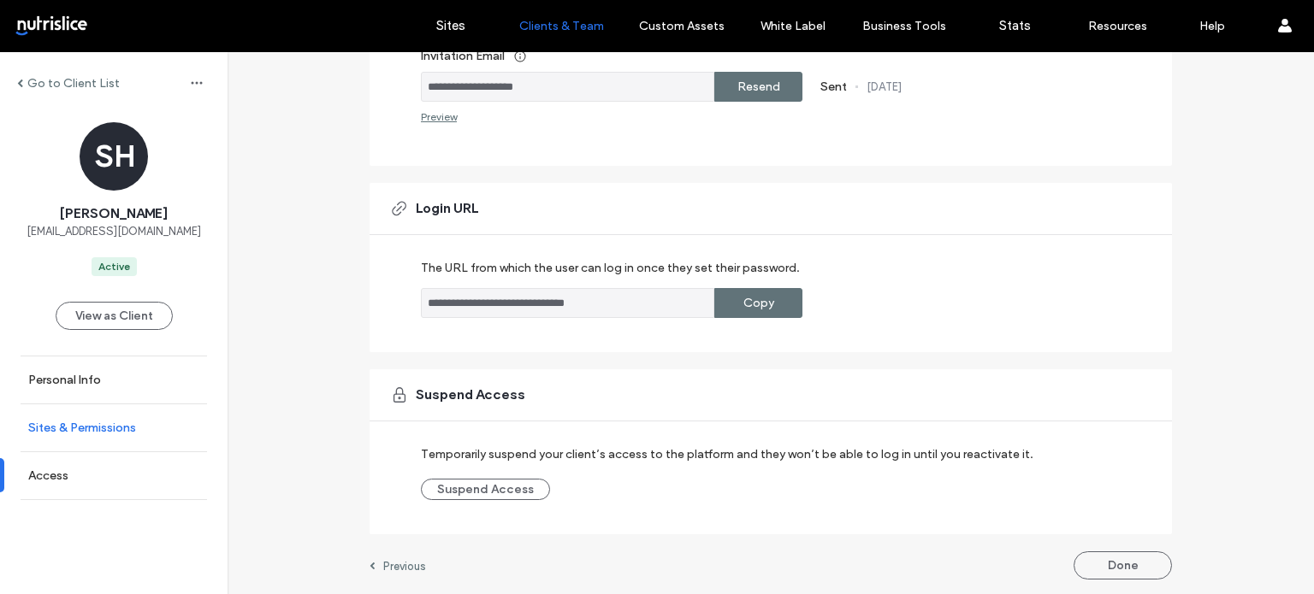
click at [109, 431] on label "Sites & Permissions" at bounding box center [82, 428] width 108 height 15
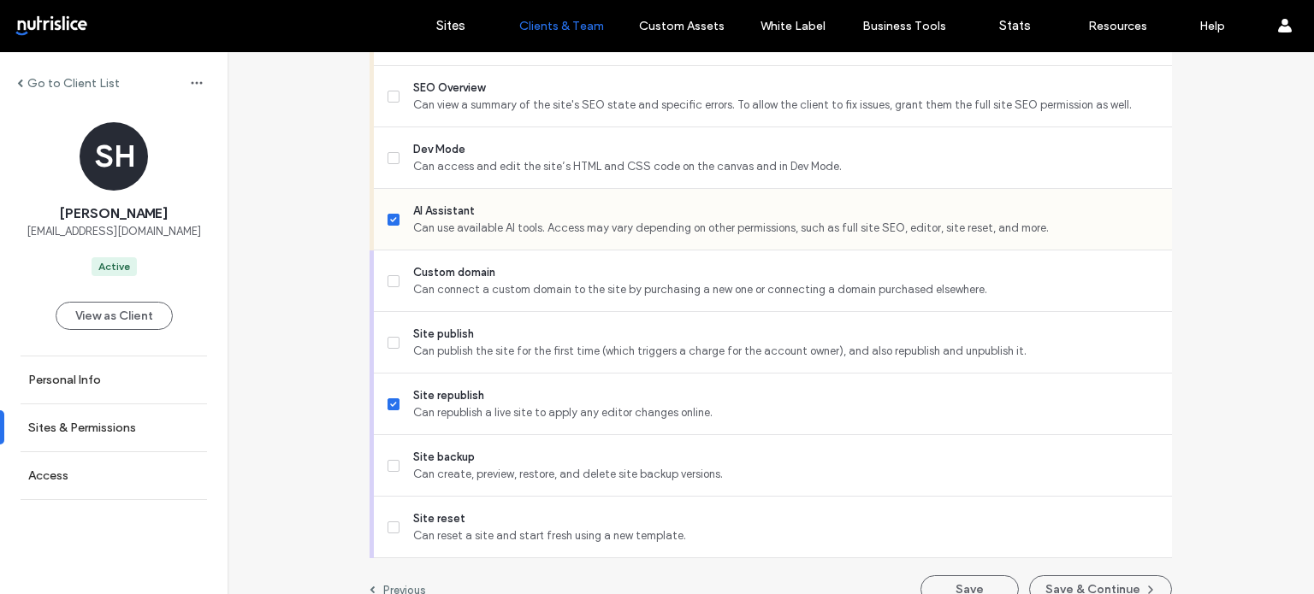
scroll to position [1598, 0]
